Goal: Ask a question

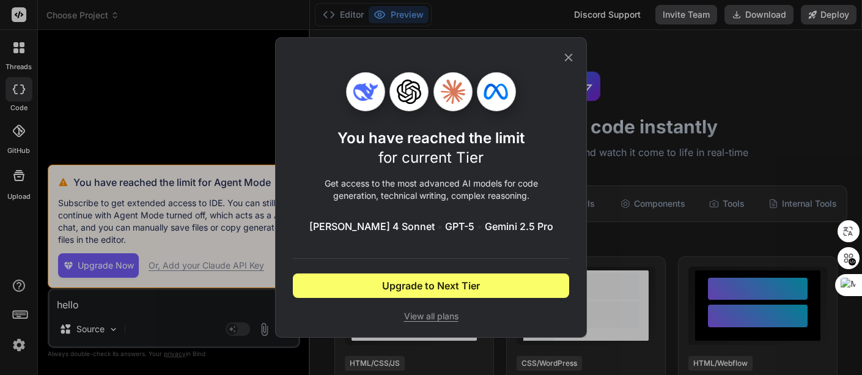
click at [573, 56] on icon at bounding box center [568, 57] width 13 height 13
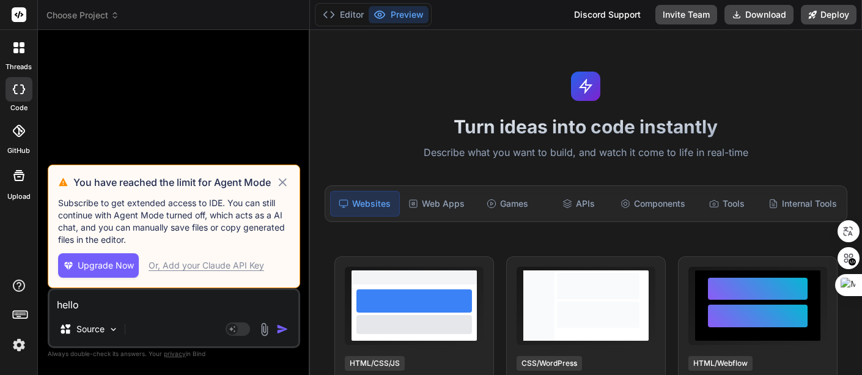
click at [280, 181] on icon at bounding box center [283, 182] width 14 height 15
type textarea "x"
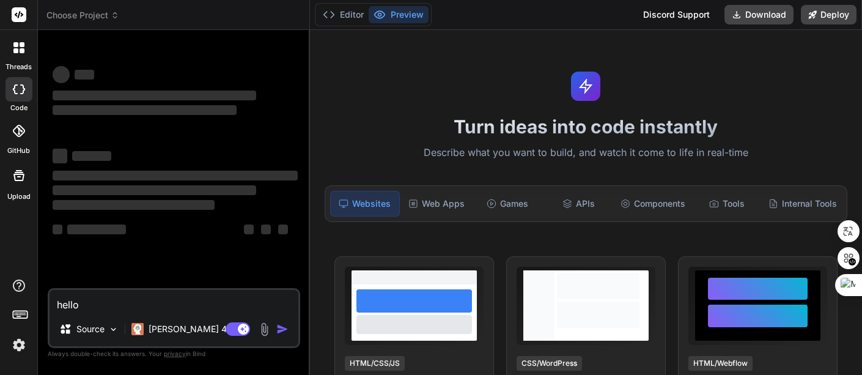
click at [683, 11] on div "Discord Support" at bounding box center [676, 15] width 81 height 20
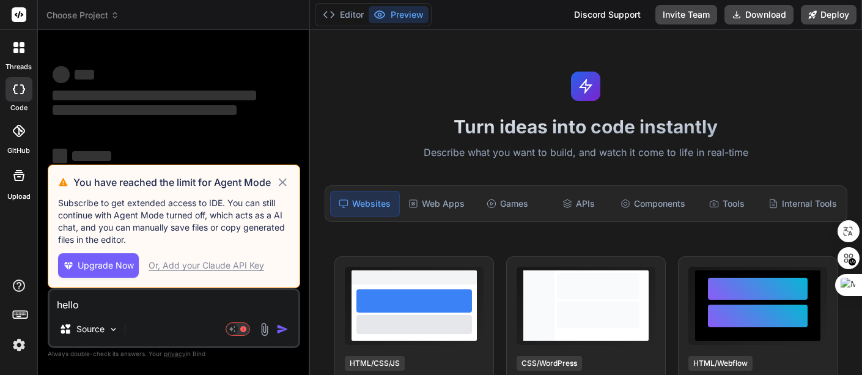
type textarea "x"
